Goal: Information Seeking & Learning: Learn about a topic

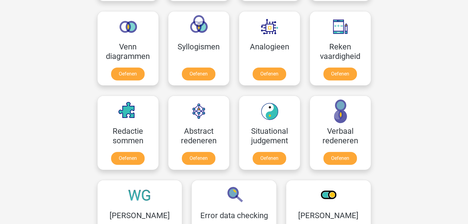
scroll to position [307, 0]
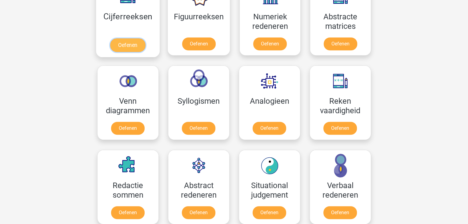
click at [139, 44] on link "Oefenen" at bounding box center [127, 45] width 35 height 14
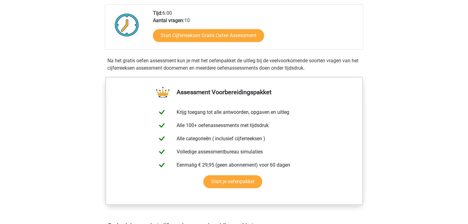
scroll to position [184, 0]
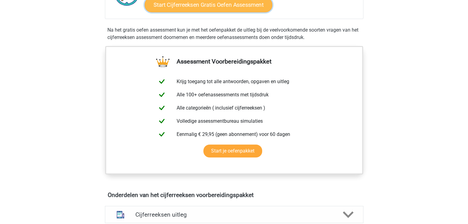
click at [177, 12] on link "Start Cijferreeksen Gratis Oefen Assessment" at bounding box center [208, 4] width 128 height 15
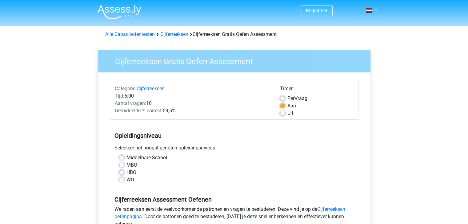
click at [124, 181] on div "WO" at bounding box center [234, 179] width 230 height 7
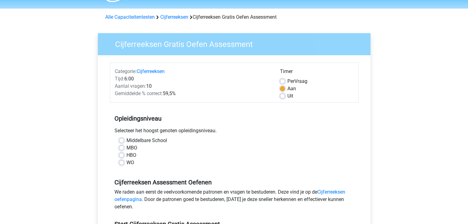
scroll to position [31, 0]
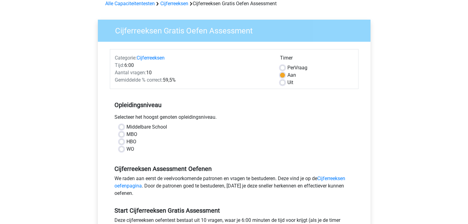
click at [126, 149] on label "WO" at bounding box center [130, 149] width 8 height 7
click at [123, 149] on input "WO" at bounding box center [121, 149] width 5 height 6
radio input "true"
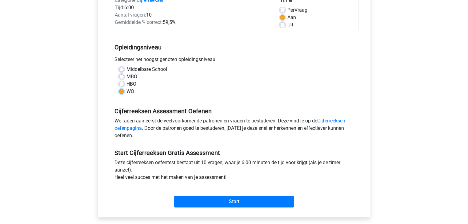
scroll to position [92, 0]
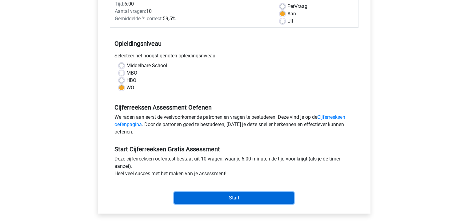
click at [257, 195] on input "Start" at bounding box center [234, 198] width 120 height 12
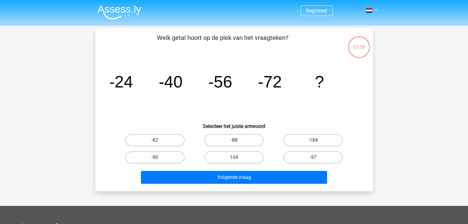
click at [223, 144] on label "-88" at bounding box center [233, 140] width 59 height 12
click at [234, 144] on input "-88" at bounding box center [236, 142] width 4 height 4
radio input "true"
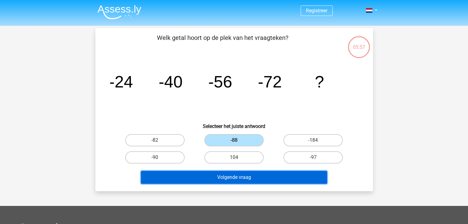
click at [239, 178] on button "Volgende vraag" at bounding box center [234, 177] width 186 height 13
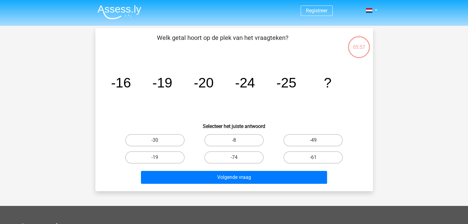
scroll to position [28, 0]
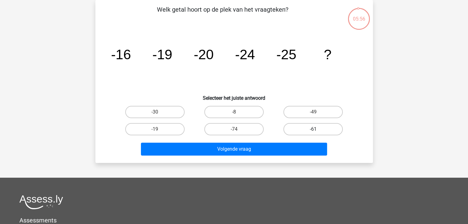
click at [328, 127] on label "-61" at bounding box center [312, 129] width 59 height 12
click at [317, 129] on input "-61" at bounding box center [315, 131] width 4 height 4
radio input "true"
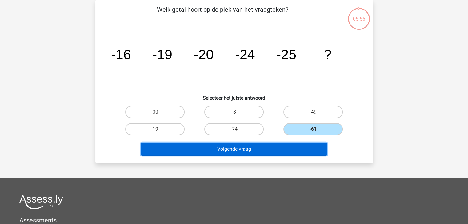
click at [306, 147] on button "Volgende vraag" at bounding box center [234, 149] width 186 height 13
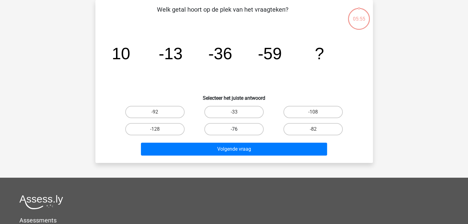
click at [221, 128] on label "-76" at bounding box center [233, 129] width 59 height 12
click at [234, 129] on input "-76" at bounding box center [236, 131] width 4 height 4
radio input "true"
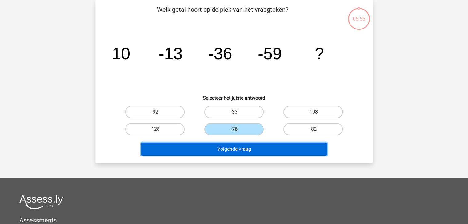
click at [226, 149] on button "Volgende vraag" at bounding box center [234, 149] width 186 height 13
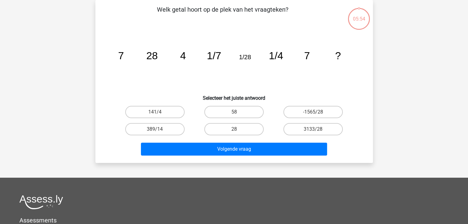
click at [235, 113] on input "58" at bounding box center [236, 114] width 4 height 4
radio input "true"
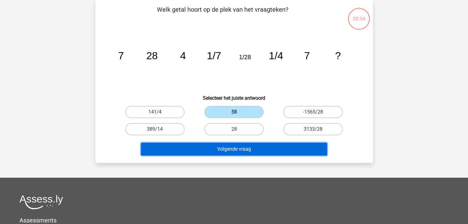
click at [237, 149] on button "Volgende vraag" at bounding box center [234, 149] width 186 height 13
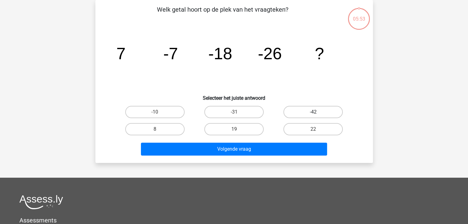
click at [296, 113] on label "-42" at bounding box center [312, 112] width 59 height 12
click at [313, 113] on input "-42" at bounding box center [315, 114] width 4 height 4
radio input "true"
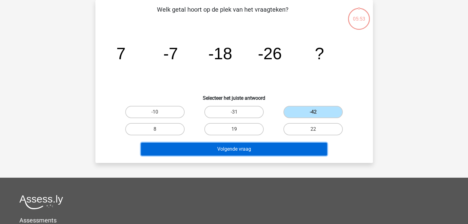
click at [285, 146] on button "Volgende vraag" at bounding box center [234, 149] width 186 height 13
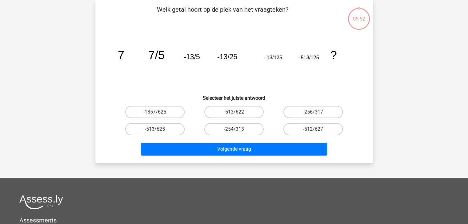
drag, startPoint x: 154, startPoint y: 127, endPoint x: 161, endPoint y: 135, distance: 10.9
click at [154, 127] on label "-513/625" at bounding box center [154, 129] width 59 height 12
click at [155, 129] on input "-513/625" at bounding box center [157, 131] width 4 height 4
radio input "true"
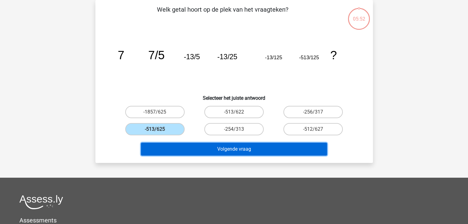
click at [168, 148] on button "Volgende vraag" at bounding box center [234, 149] width 186 height 13
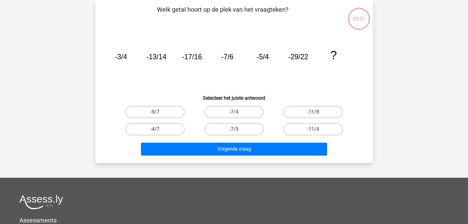
click at [171, 116] on label "-9/7" at bounding box center [154, 112] width 59 height 12
click at [159, 116] on input "-9/7" at bounding box center [157, 114] width 4 height 4
radio input "true"
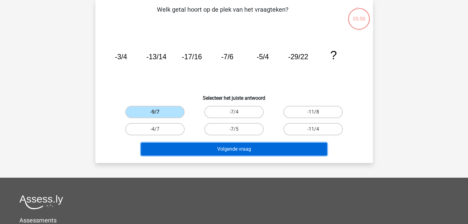
click at [188, 145] on button "Volgende vraag" at bounding box center [234, 149] width 186 height 13
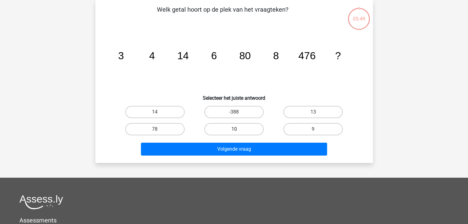
click at [220, 132] on label "10" at bounding box center [233, 129] width 59 height 12
click at [234, 132] on input "10" at bounding box center [236, 131] width 4 height 4
radio input "true"
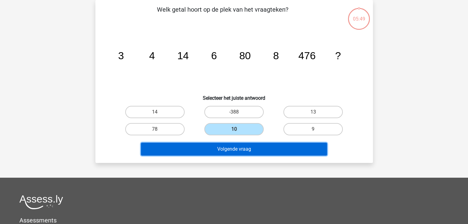
click at [221, 145] on button "Volgende vraag" at bounding box center [234, 149] width 186 height 13
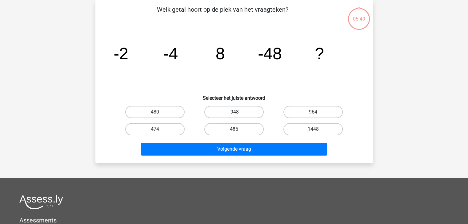
drag, startPoint x: 226, startPoint y: 115, endPoint x: 226, endPoint y: 147, distance: 32.3
click at [226, 115] on label "-948" at bounding box center [233, 112] width 59 height 12
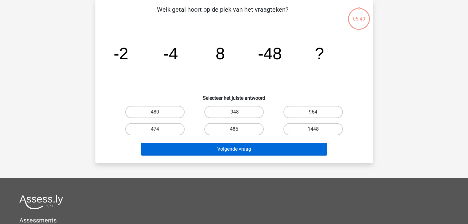
click at [234, 115] on input "-948" at bounding box center [236, 114] width 4 height 4
radio input "true"
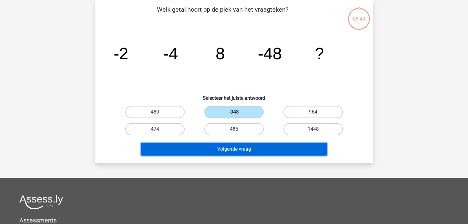
click at [226, 149] on button "Volgende vraag" at bounding box center [234, 149] width 186 height 13
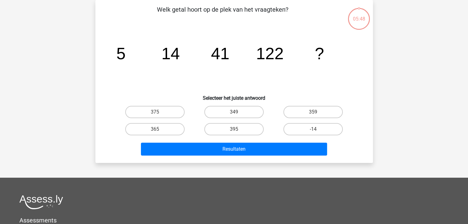
click at [232, 132] on label "395" at bounding box center [233, 129] width 59 height 12
click at [234, 132] on input "395" at bounding box center [236, 131] width 4 height 4
radio input "true"
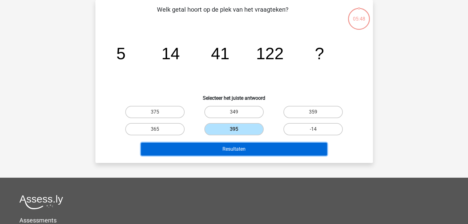
click at [232, 150] on button "Resultaten" at bounding box center [234, 149] width 186 height 13
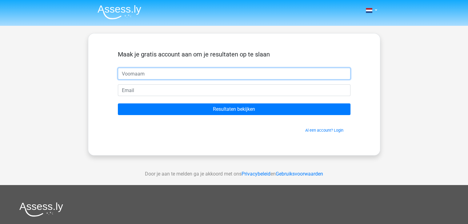
click at [206, 72] on input "text" at bounding box center [234, 74] width 232 height 12
type input "[PERSON_NAME]"
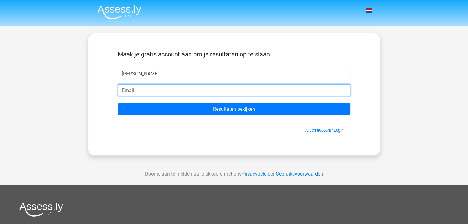
click at [171, 92] on input "email" at bounding box center [234, 91] width 232 height 12
type input "[EMAIL_ADDRESS][DOMAIN_NAME]"
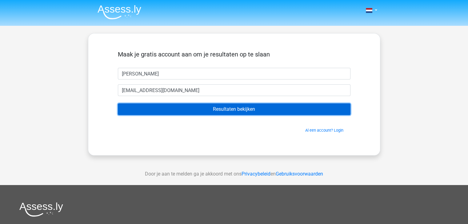
click at [194, 110] on input "Resultaten bekijken" at bounding box center [234, 110] width 232 height 12
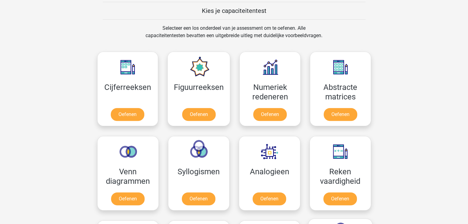
scroll to position [400, 0]
